Goal: Transaction & Acquisition: Purchase product/service

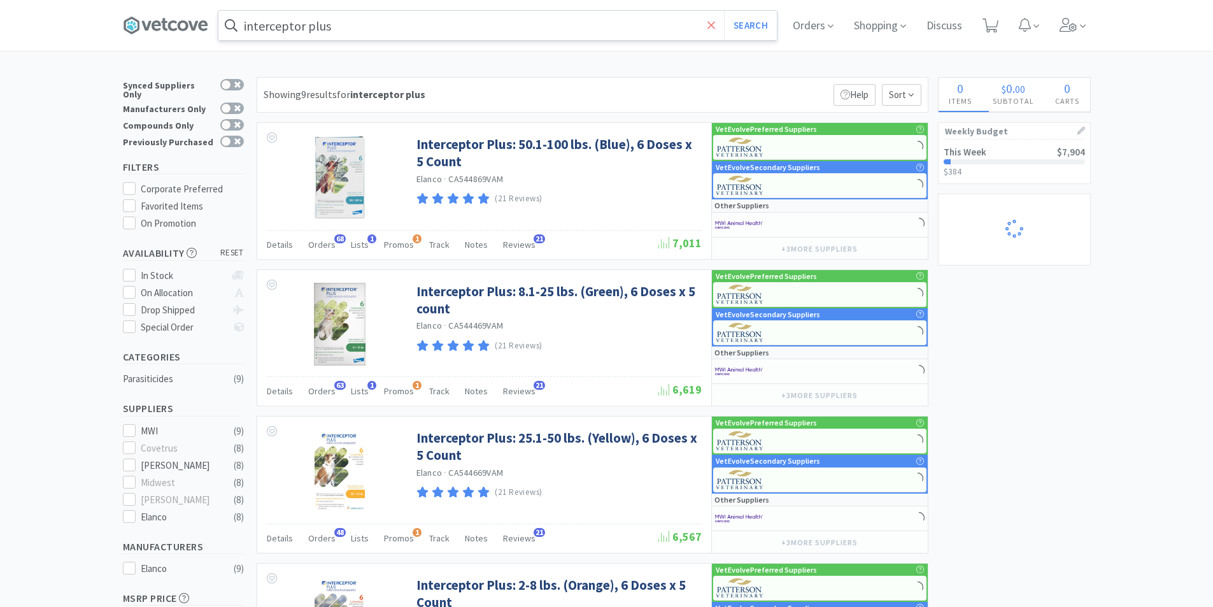
select select "1"
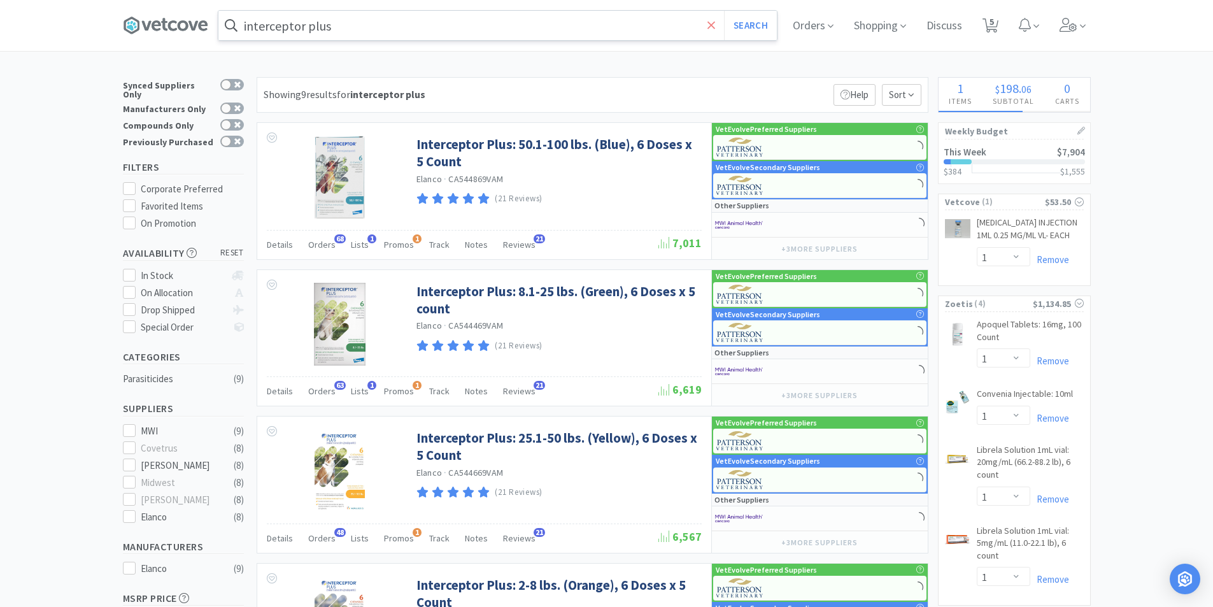
click at [713, 25] on icon at bounding box center [711, 25] width 8 height 8
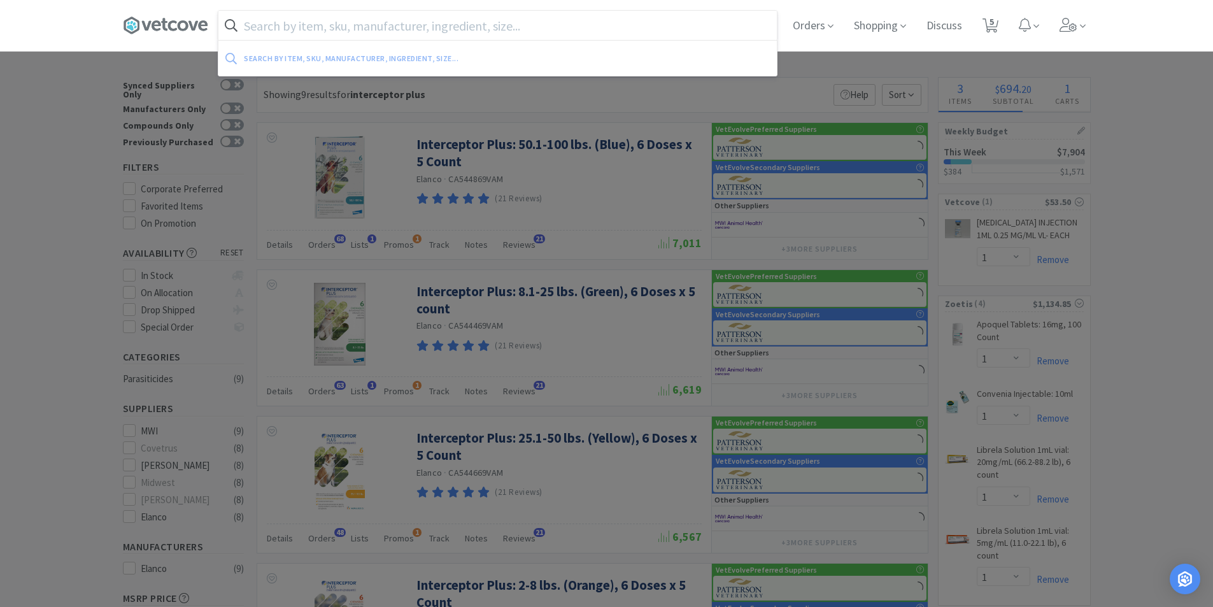
select select "1"
select select "3"
select select "1"
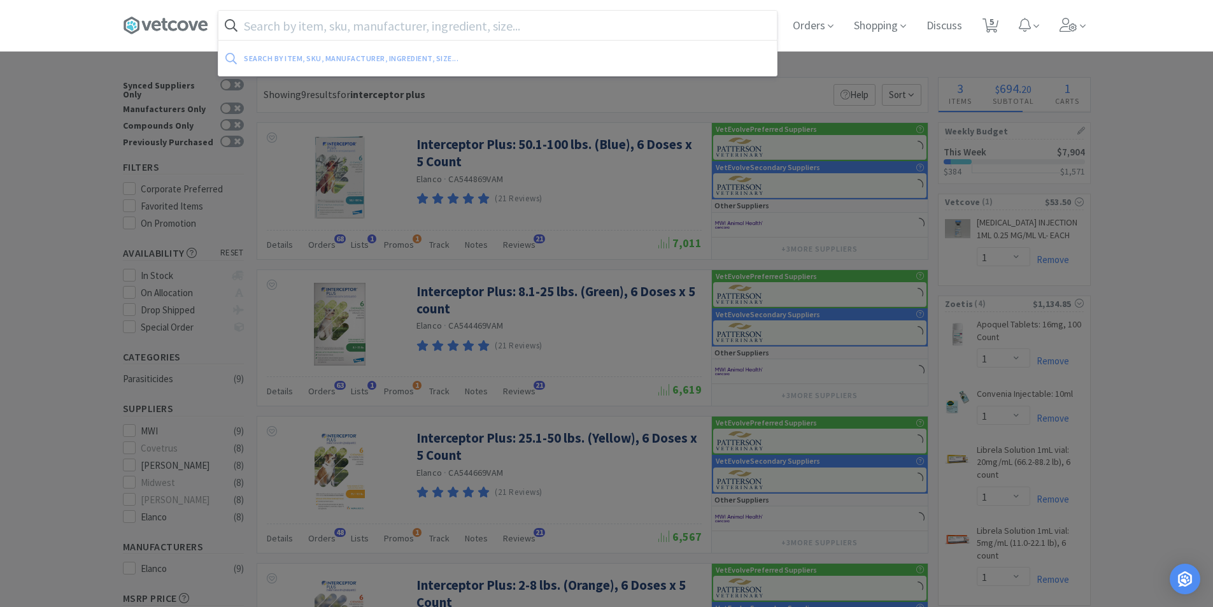
select select "1"
select select "10"
select select "6"
select select "2"
select select "3"
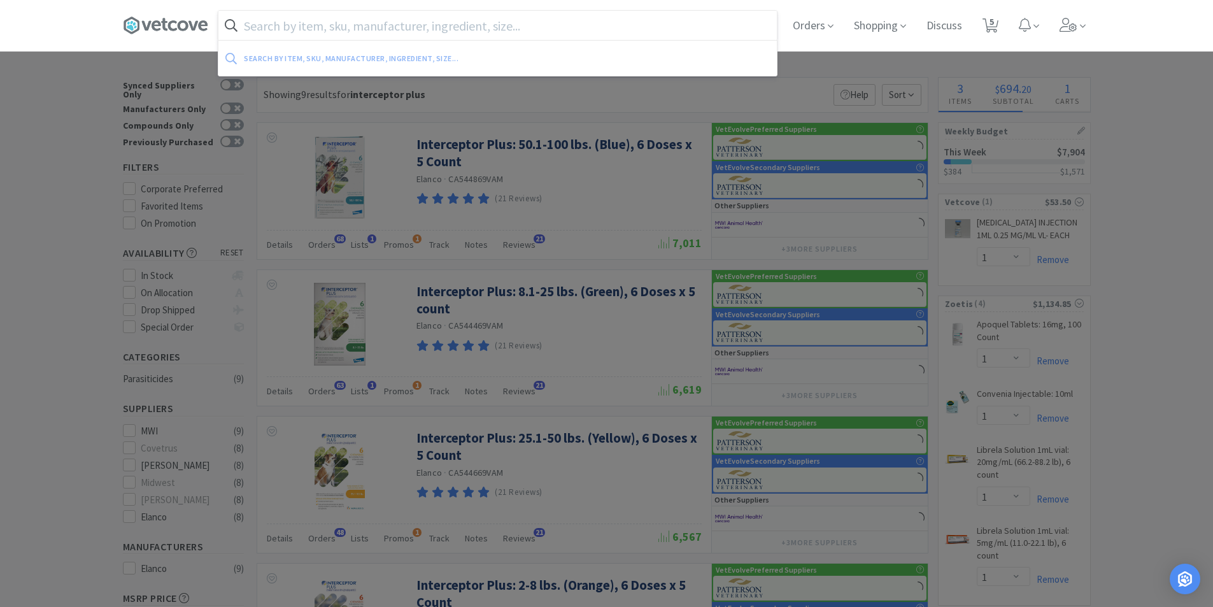
select select "1"
select select "8"
select select "3"
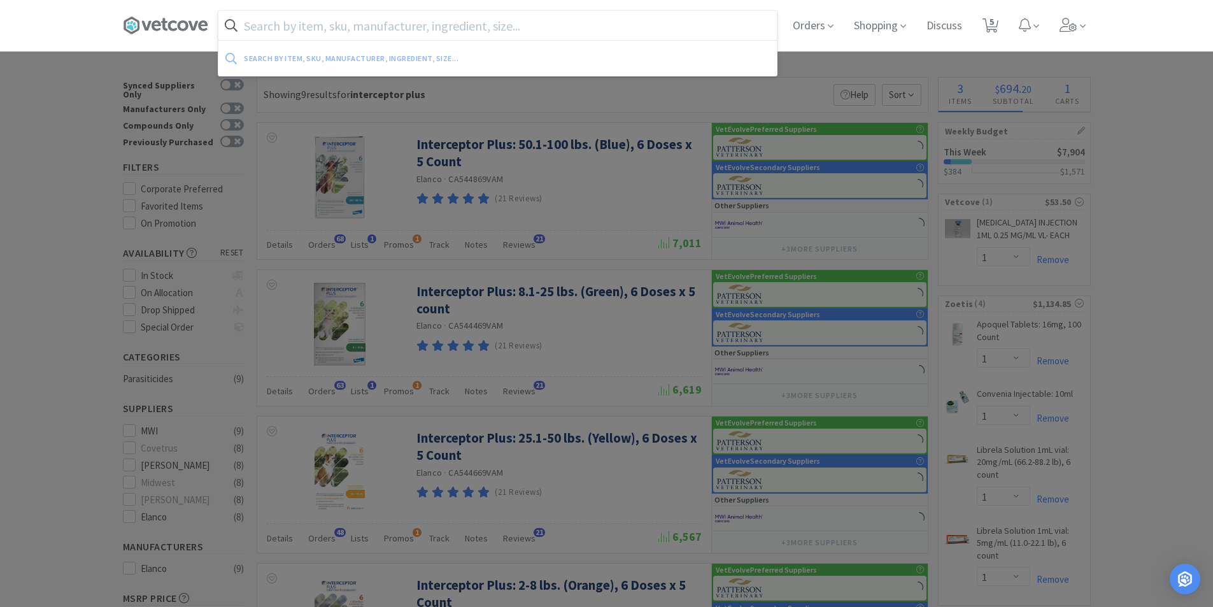
select select "2"
select select "1"
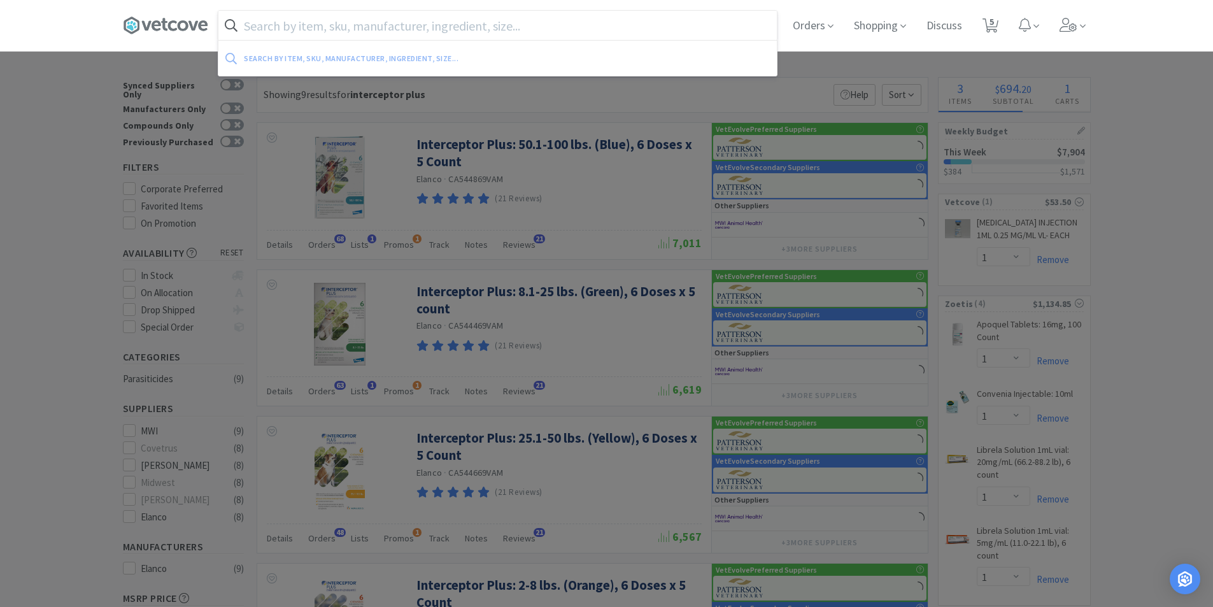
select select "1"
select select "4"
select select "10"
select select "1"
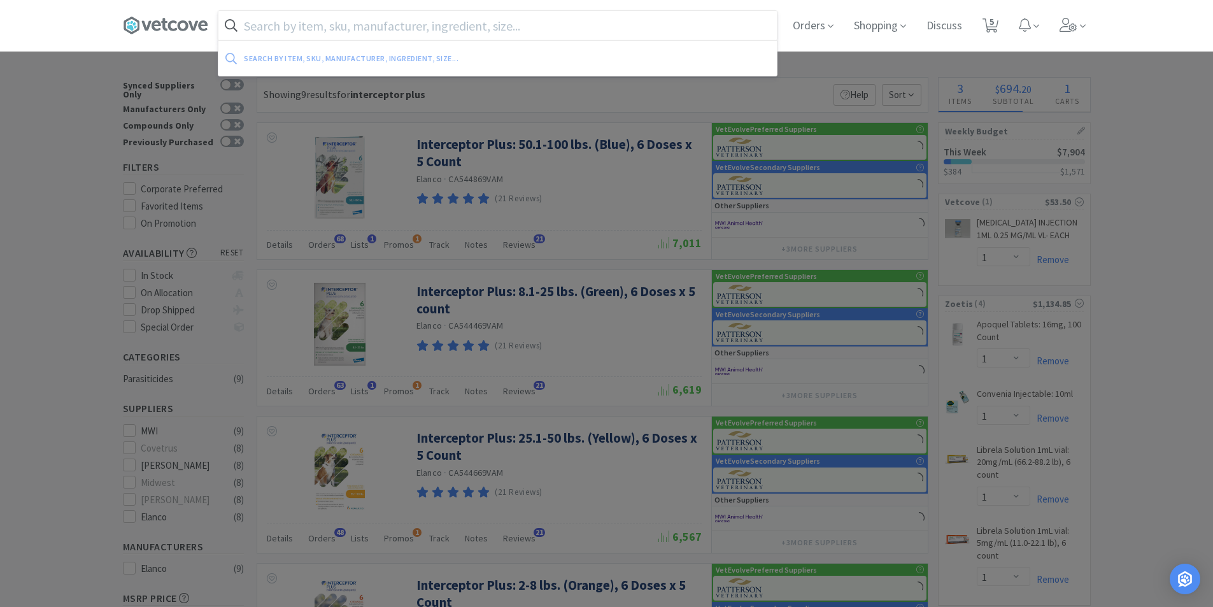
select select "1"
select select "4"
select select "5"
select select "1"
select select "2"
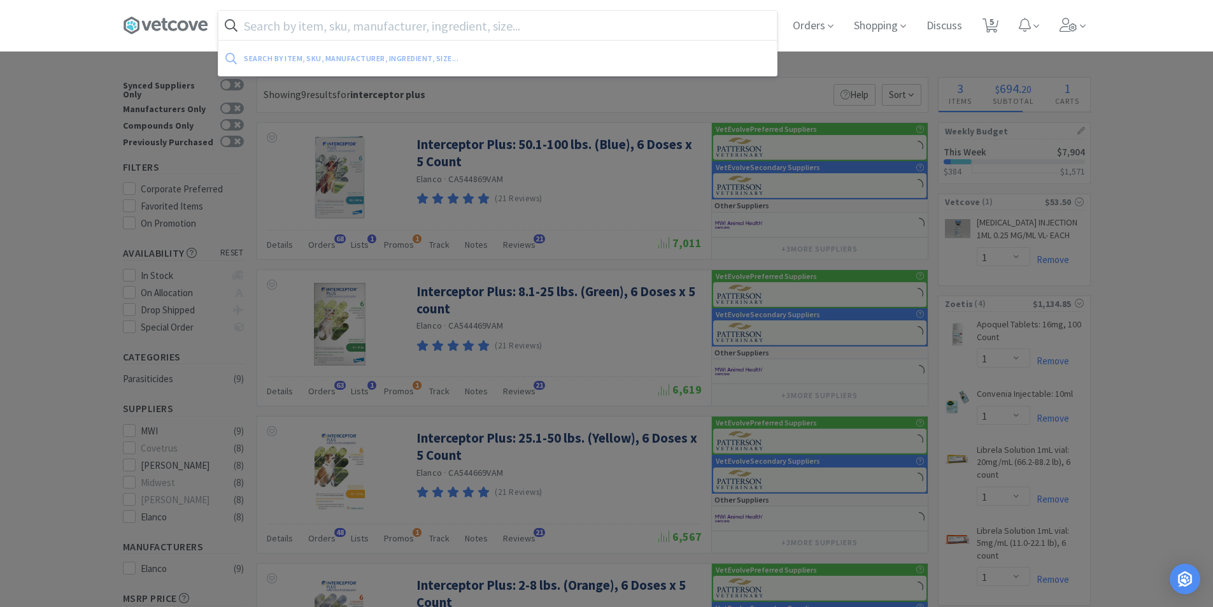
select select "2"
select select "4"
select select "1"
click at [544, 27] on input "text" at bounding box center [497, 25] width 558 height 29
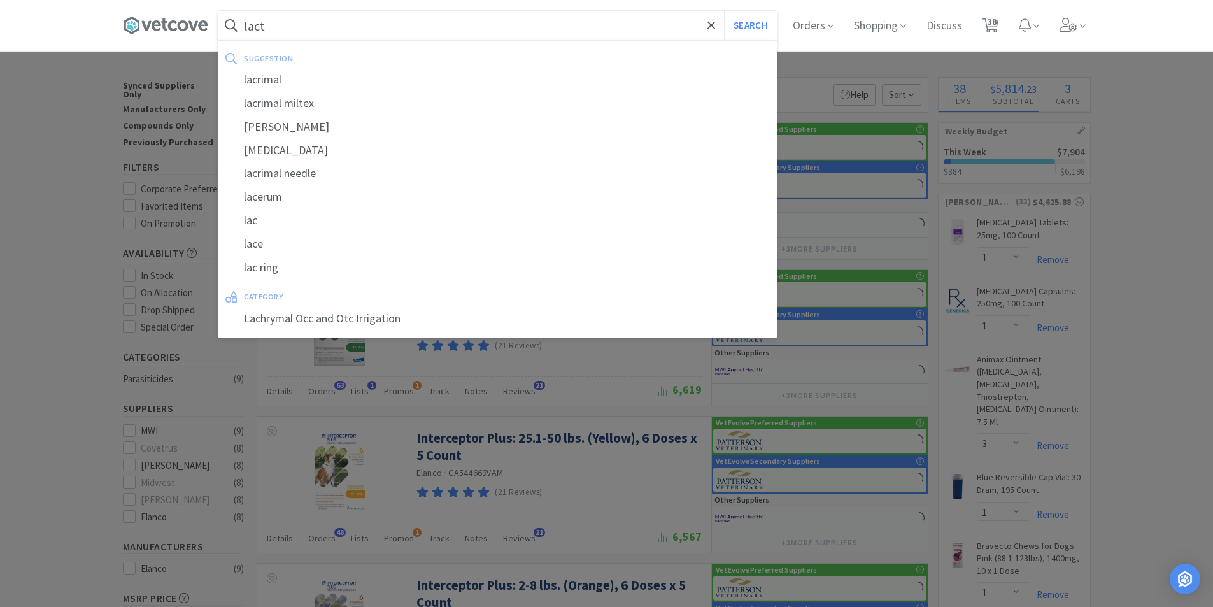
type input "lacta"
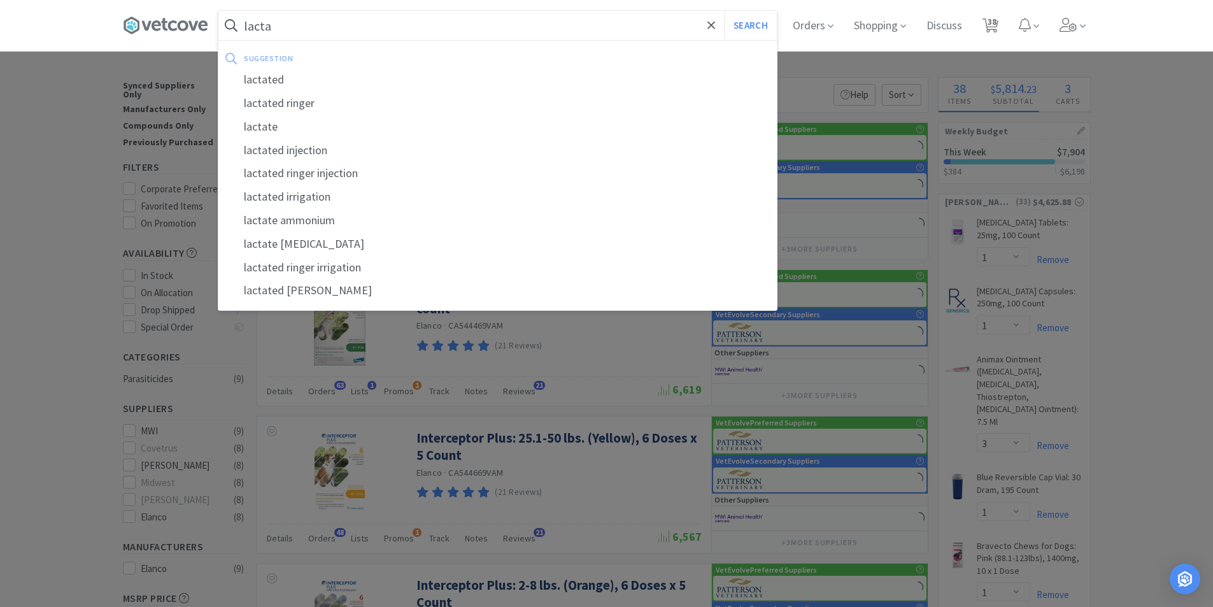
select select "1"
select select "4"
select select "5"
select select "3"
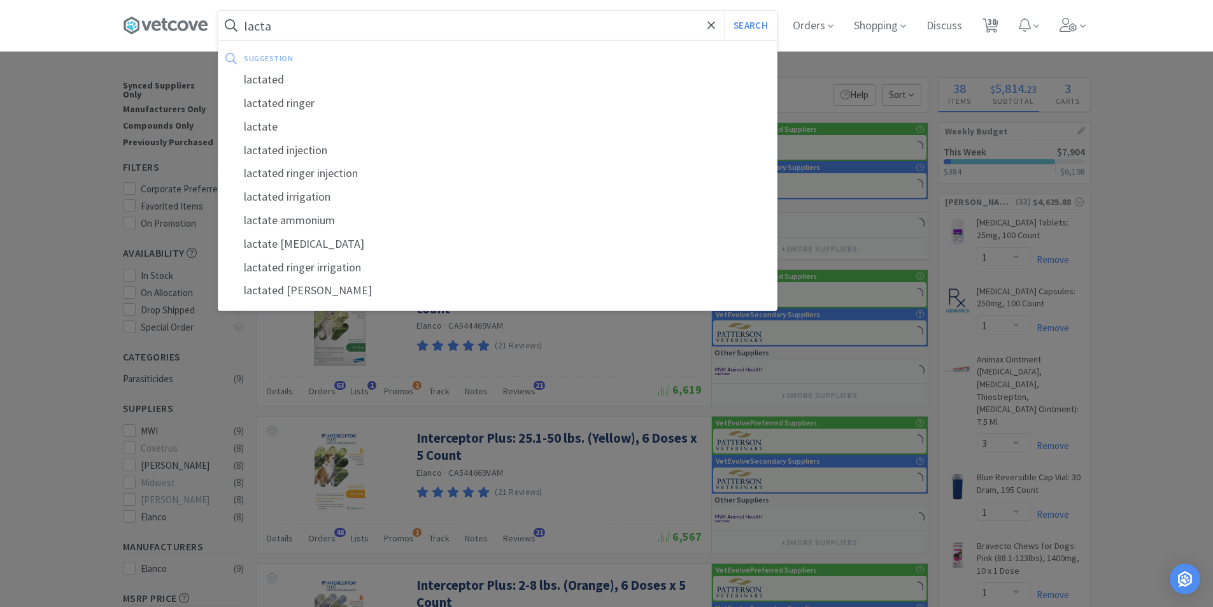
select select "1"
select select "5"
select select "1"
select select "3"
select select "1"
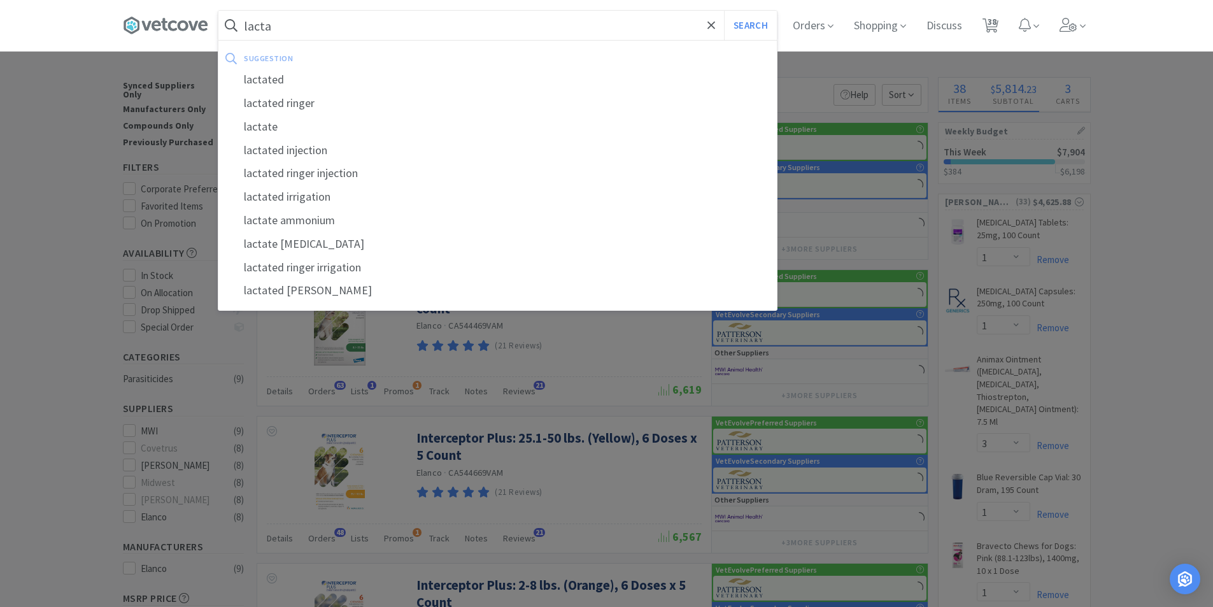
select select "3"
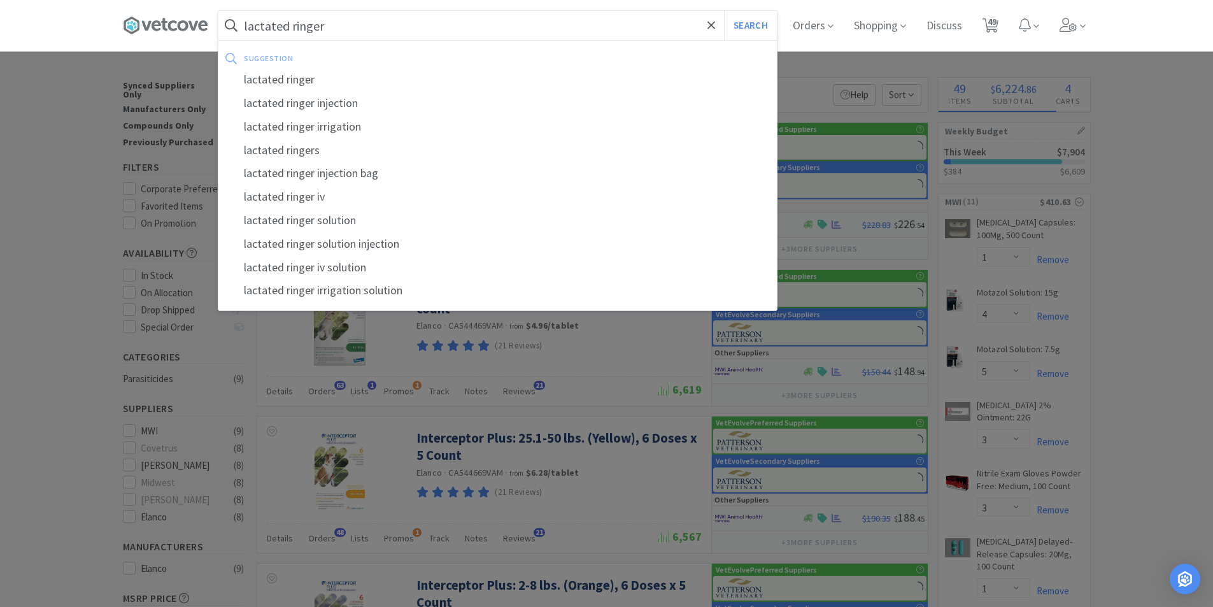
type input "lactated ringer"
click at [724, 11] on button "Search" at bounding box center [750, 25] width 53 height 29
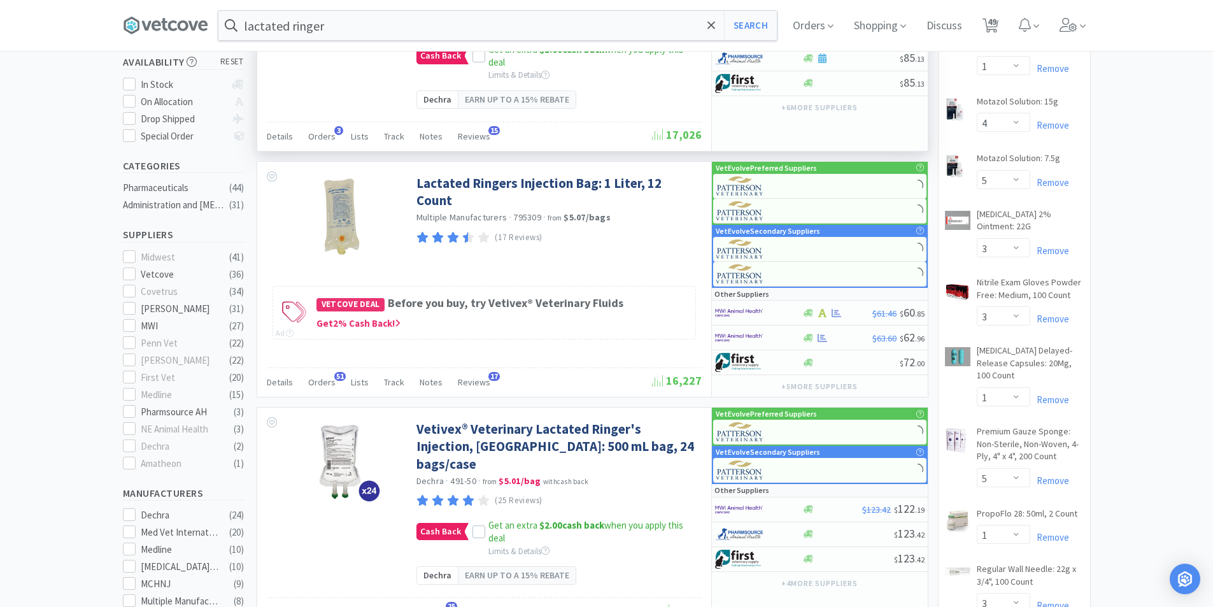
scroll to position [127, 0]
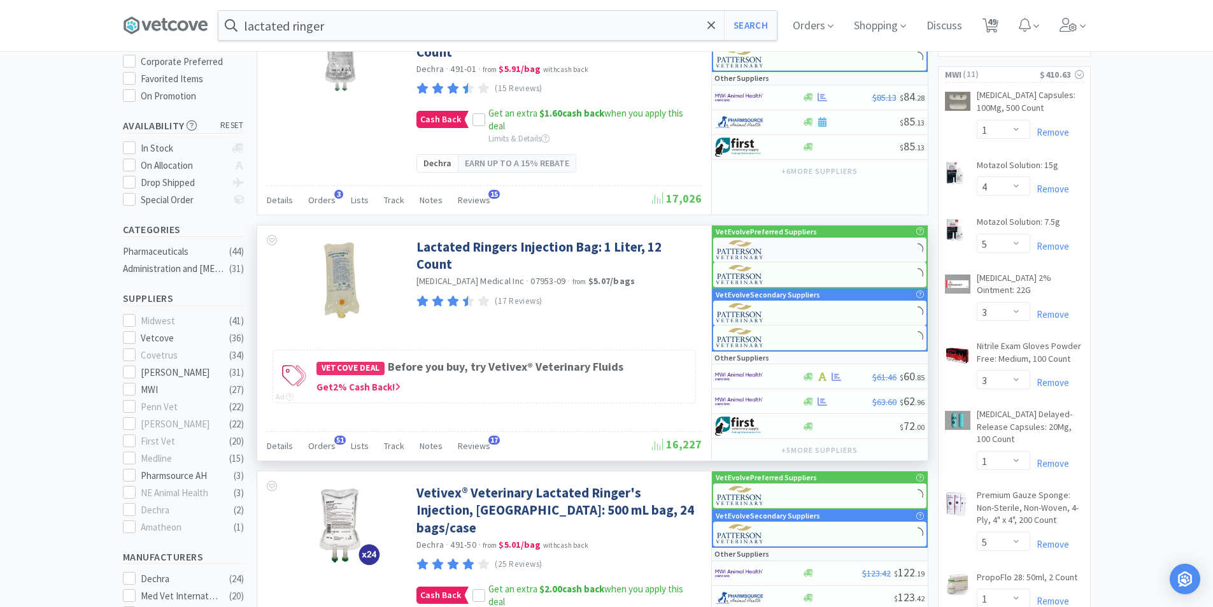
select select "1"
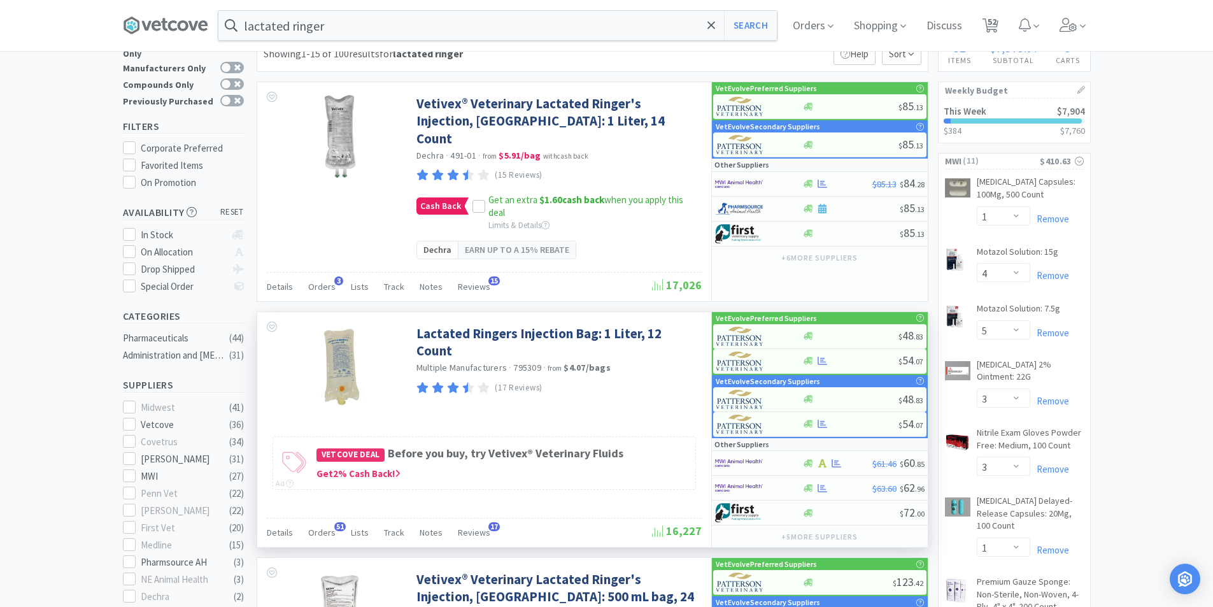
scroll to position [0, 0]
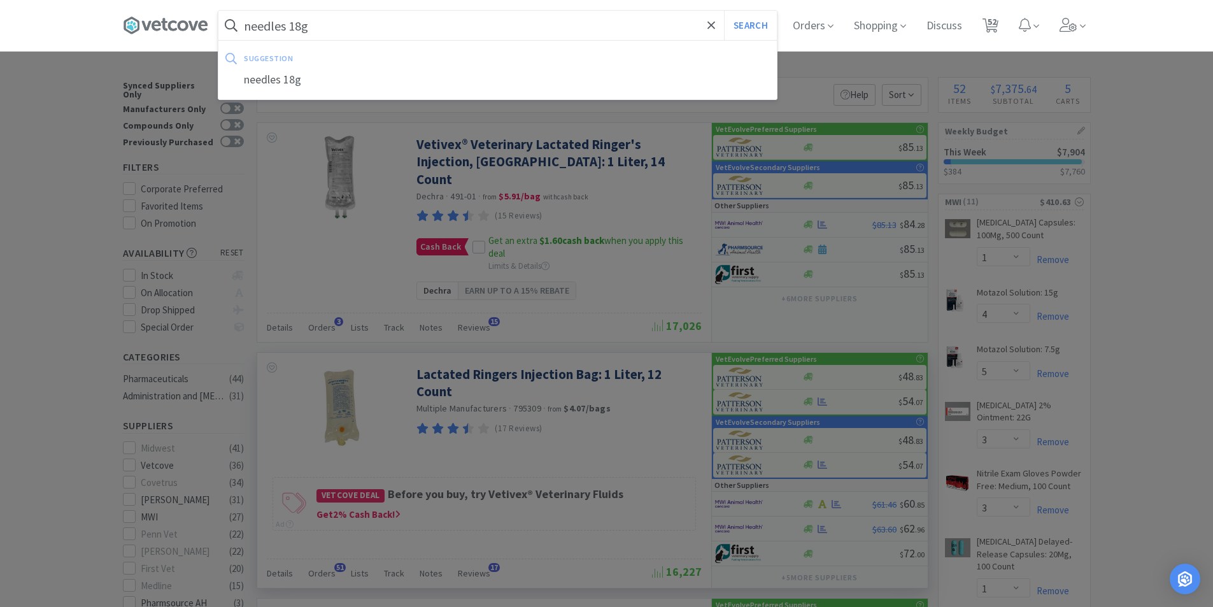
type input "needles 18g"
click at [724, 11] on button "Search" at bounding box center [750, 25] width 53 height 29
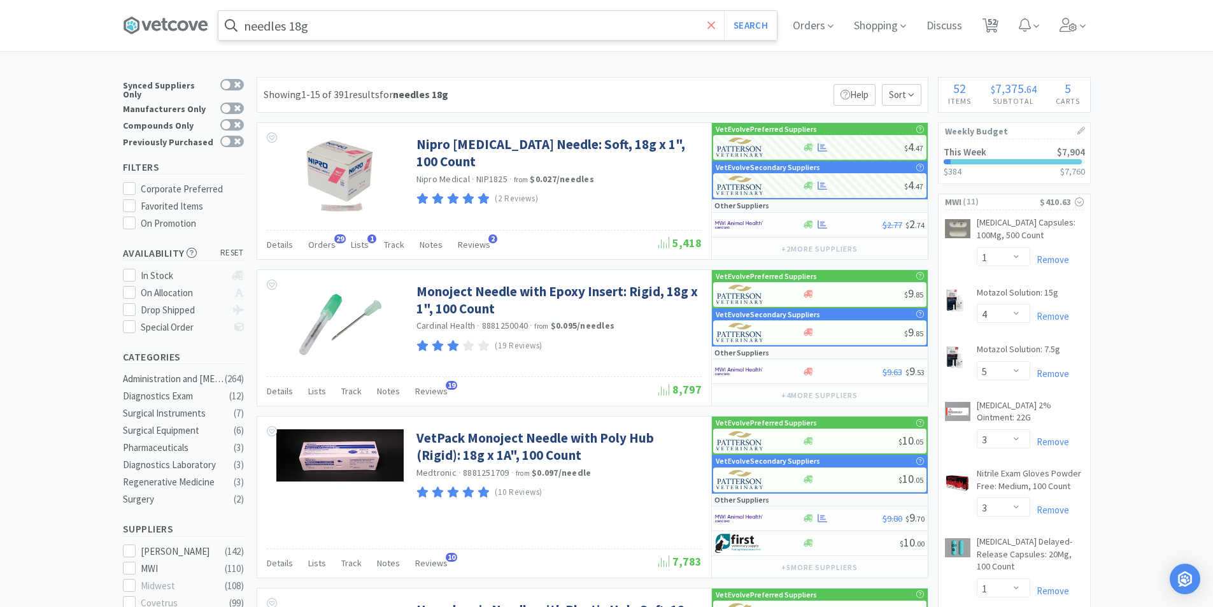
click at [716, 26] on icon at bounding box center [711, 25] width 8 height 13
